Goal: Task Accomplishment & Management: Use online tool/utility

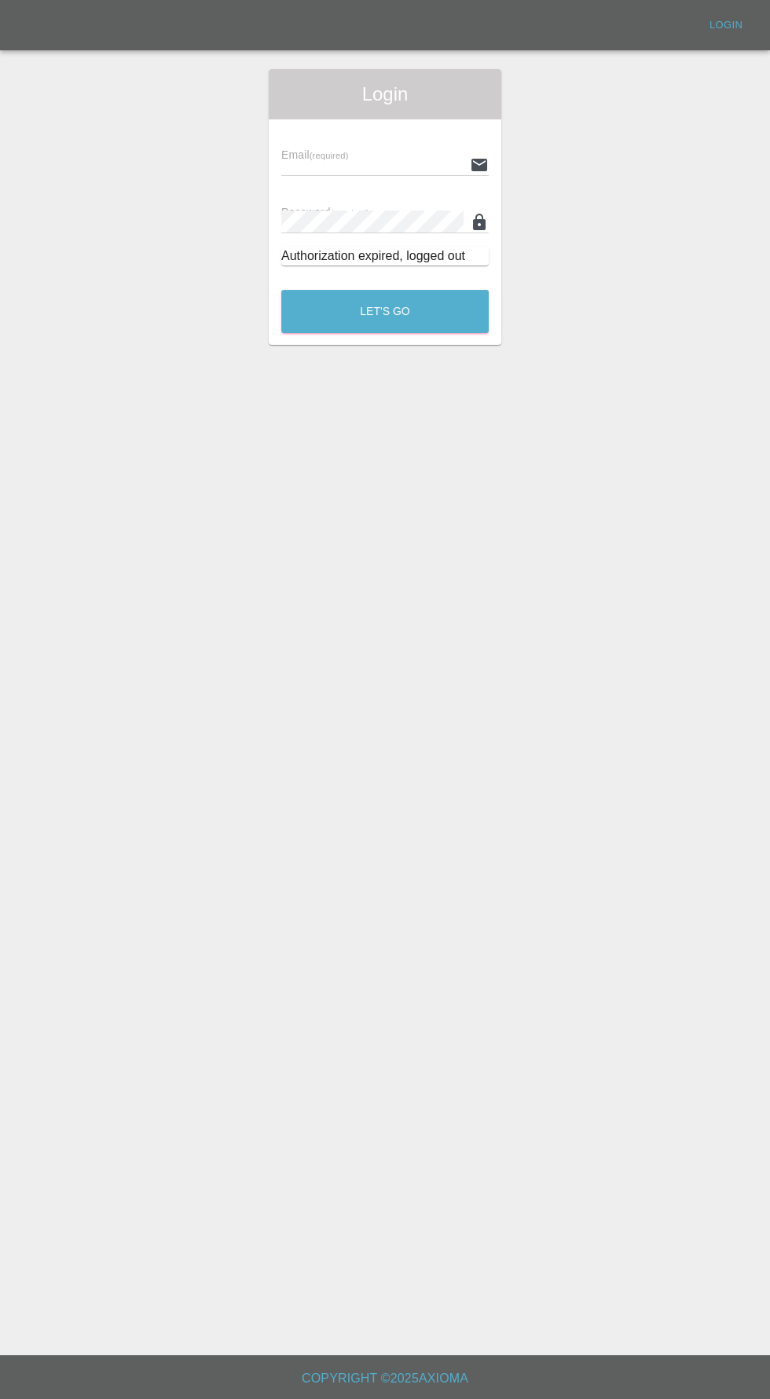
click at [362, 164] on input "text" at bounding box center [372, 164] width 182 height 23
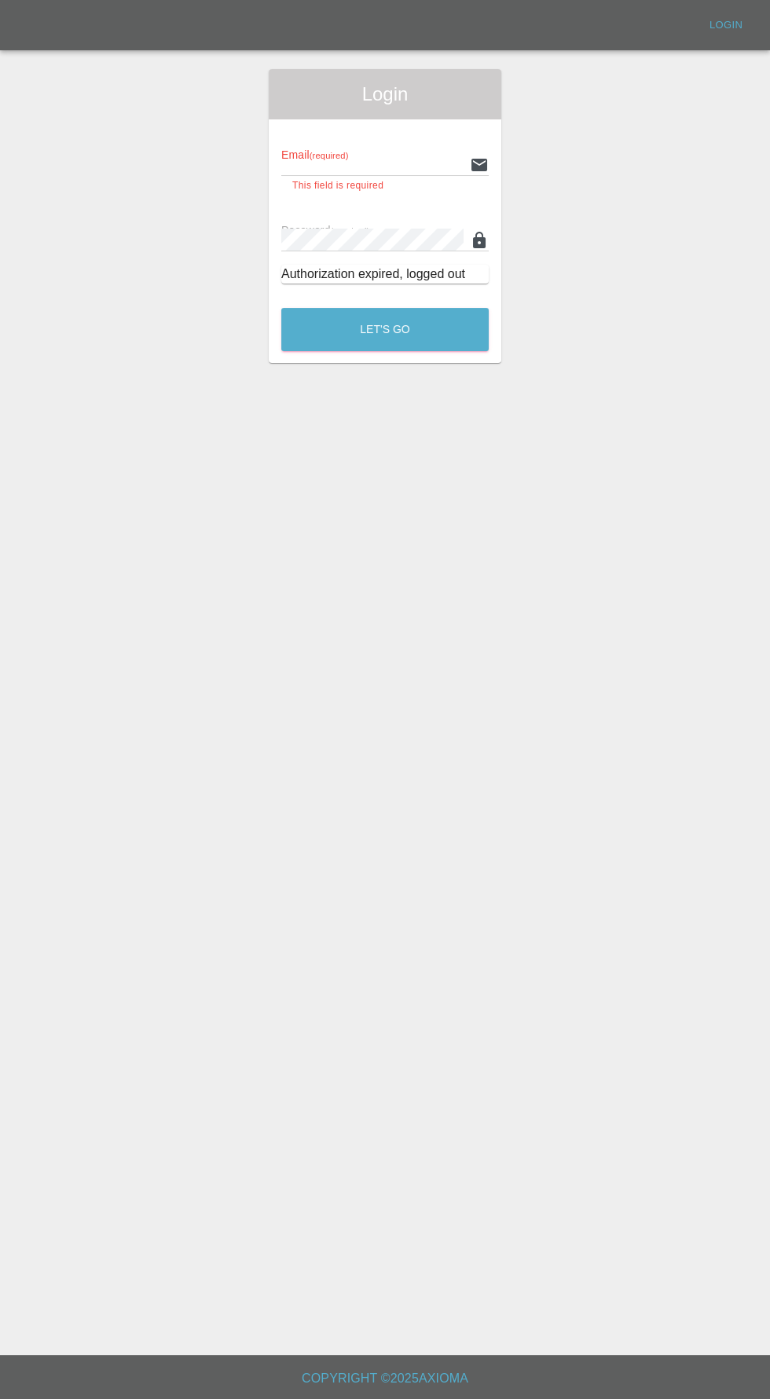
type input "info@darkknightbodyworks.co.uk"
click at [281, 308] on button "Let's Go" at bounding box center [384, 329] width 207 height 43
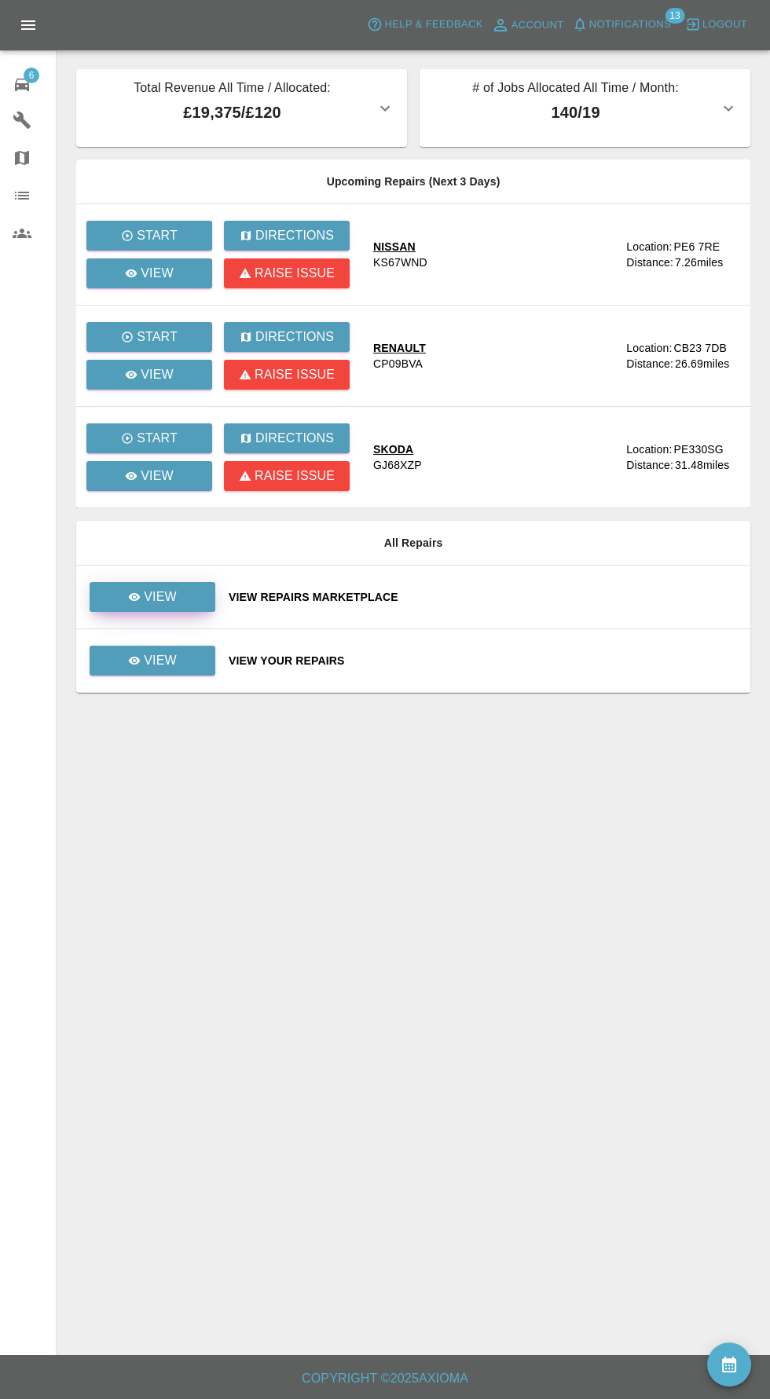
click at [180, 609] on link "View" at bounding box center [153, 597] width 126 height 30
